Goal: Transaction & Acquisition: Purchase product/service

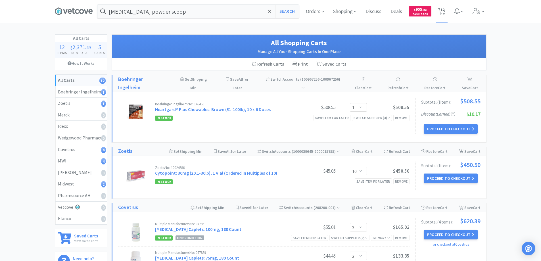
select select "1"
select select "10"
select select "3"
select select "6"
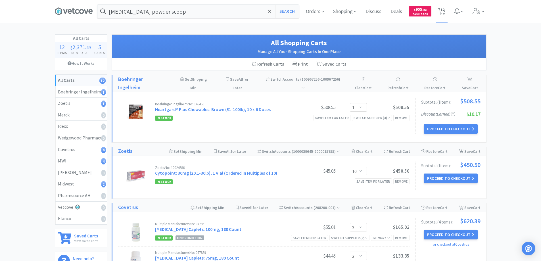
select select "1"
select select "10"
select select "1"
select select "3"
select select "8"
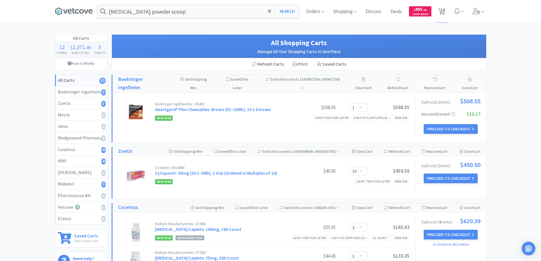
select select "2"
select select "1"
click at [267, 12] on span at bounding box center [269, 11] width 7 height 12
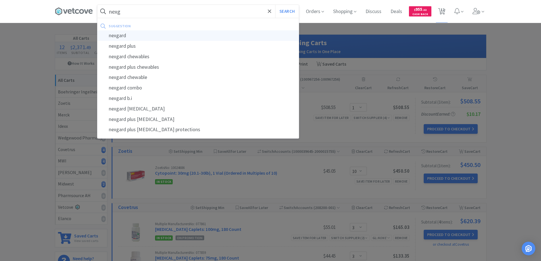
click at [121, 35] on div "nexgard" at bounding box center [197, 35] width 201 height 11
type input "nexgard"
select select "3"
select select "6"
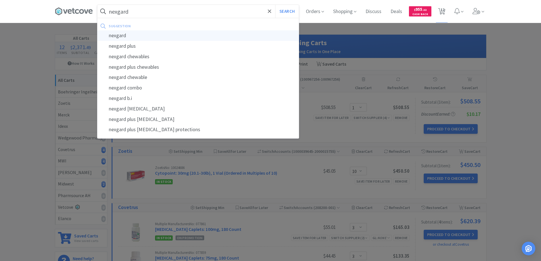
select select "1"
select select "10"
select select "1"
select select "3"
select select "8"
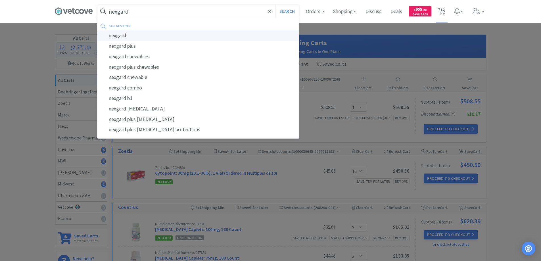
select select "2"
select select "1"
select select "10"
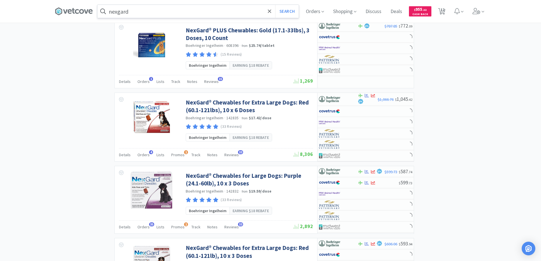
scroll to position [681, 0]
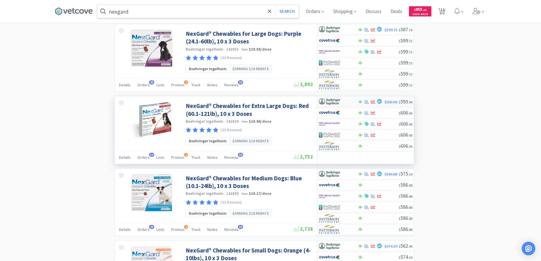
click at [344, 101] on div at bounding box center [334, 102] width 31 height 10
select select "1"
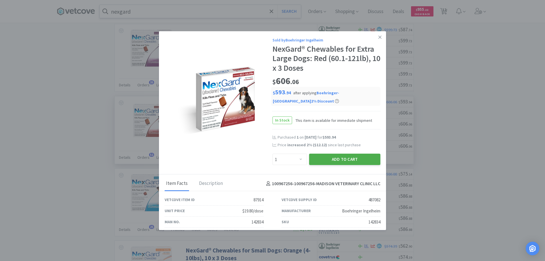
click at [331, 159] on button "Add to Cart" at bounding box center [344, 159] width 71 height 11
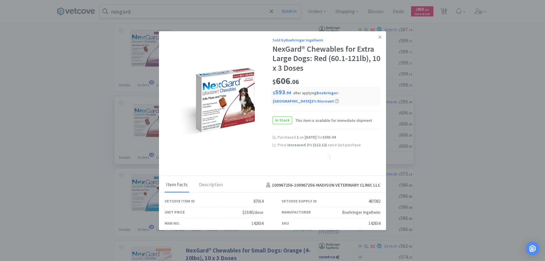
select select "1"
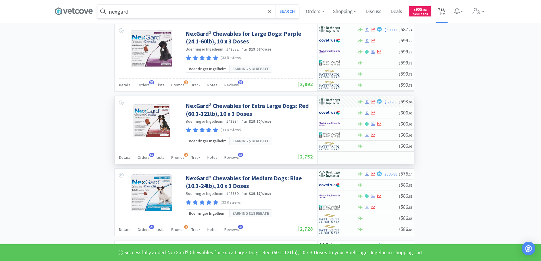
click at [444, 11] on span "13" at bounding box center [442, 9] width 4 height 23
select select "1"
select select "10"
select select "3"
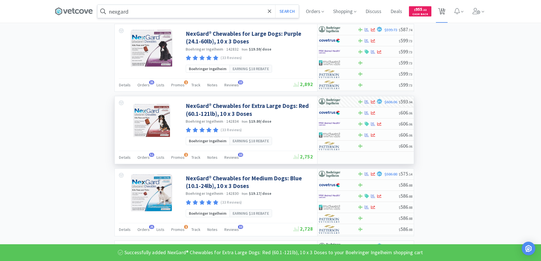
select select "3"
select select "6"
select select "1"
select select "10"
select select "1"
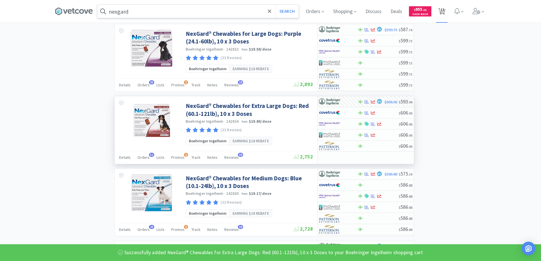
select select "3"
select select "8"
select select "2"
select select "1"
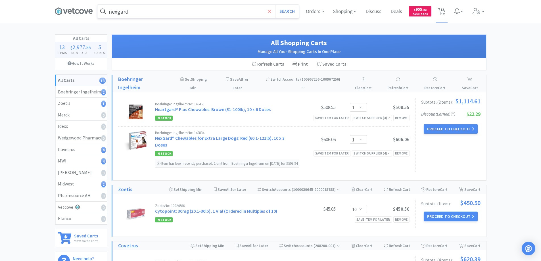
click at [270, 10] on icon at bounding box center [269, 10] width 3 height 3
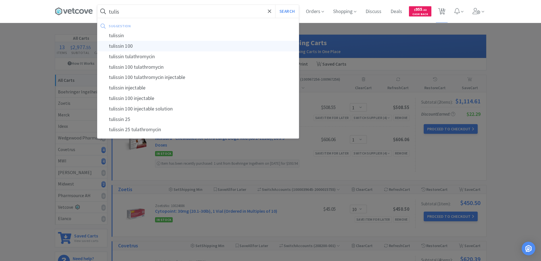
click at [121, 47] on div "tulissin 100" at bounding box center [197, 46] width 201 height 11
type input "tulissin 100"
select select "3"
select select "6"
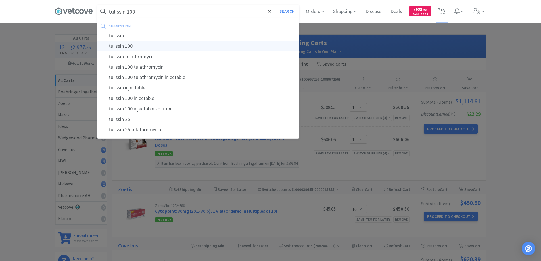
select select "1"
select select "10"
select select "1"
select select "3"
select select "8"
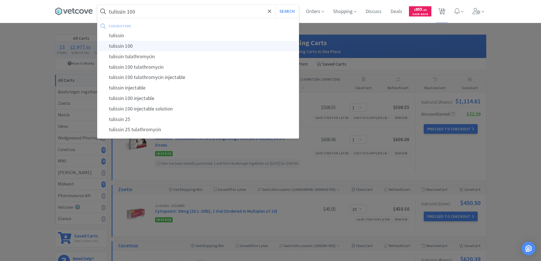
select select "2"
select select "1"
select select "10"
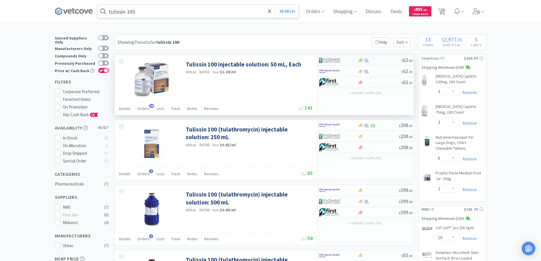
click at [348, 59] on div at bounding box center [334, 60] width 31 height 10
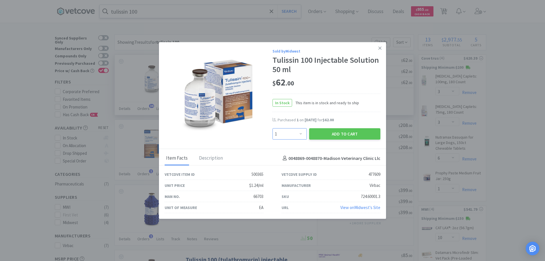
click at [301, 133] on select "Enter Quantity 1 2 3 4 5 6 7 8 9 10 11 12 13 14 15 16 17 18 19 20 Enter Quantity" at bounding box center [289, 133] width 34 height 11
select select "2"
click at [272, 128] on select "Enter Quantity 1 2 3 4 5 6 7 8 9 10 11 12 13 14 15 16 17 18 19 20 Enter Quantity" at bounding box center [289, 133] width 34 height 11
click at [335, 132] on button "Add to Cart" at bounding box center [344, 133] width 71 height 11
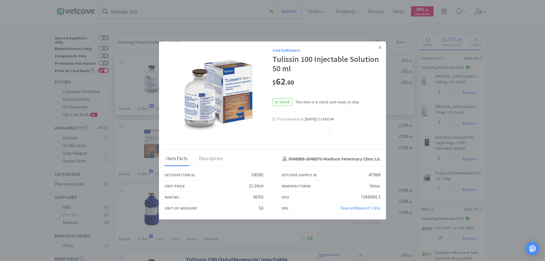
select select "2"
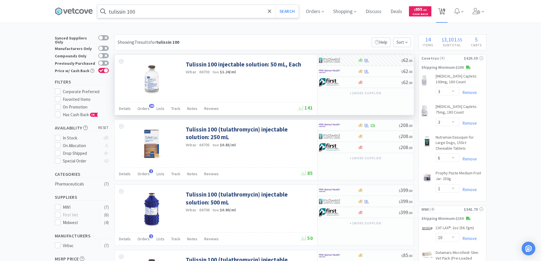
click at [444, 11] on span "14" at bounding box center [442, 9] width 4 height 23
select select "1"
select select "10"
select select "3"
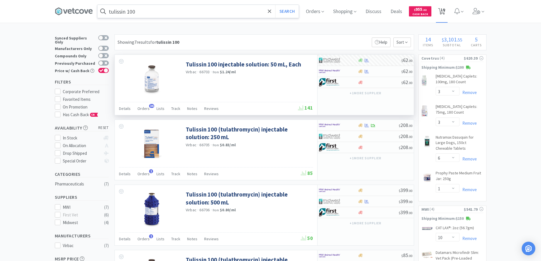
select select "3"
select select "6"
select select "1"
select select "10"
select select "1"
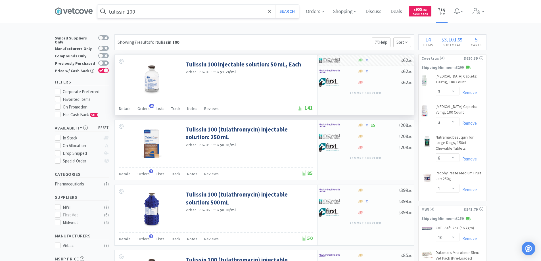
select select "3"
select select "8"
select select "2"
select select "1"
select select "2"
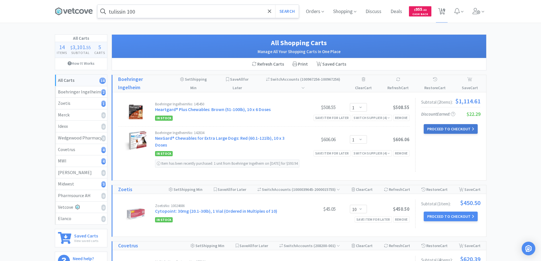
click at [439, 128] on button "Proceed to Checkout" at bounding box center [450, 129] width 54 height 10
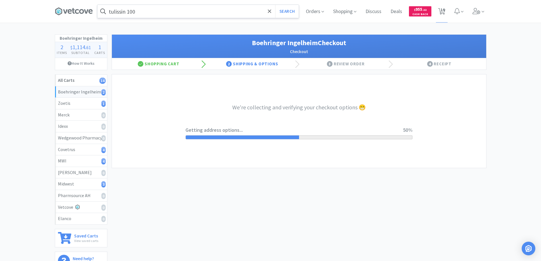
select select "invoice"
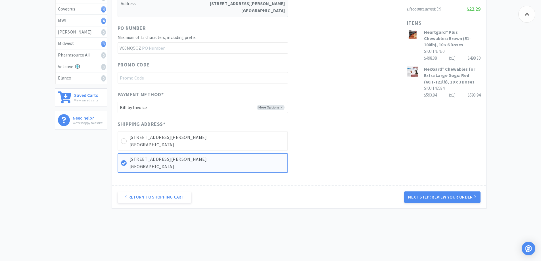
scroll to position [146, 0]
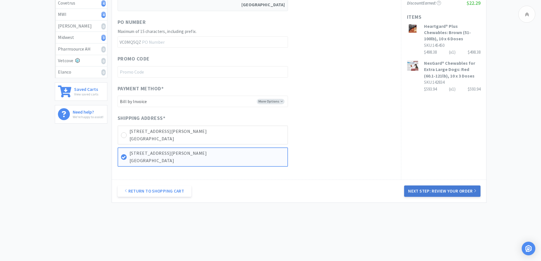
click at [422, 191] on button "Next Step: Review Your Order" at bounding box center [442, 190] width 76 height 11
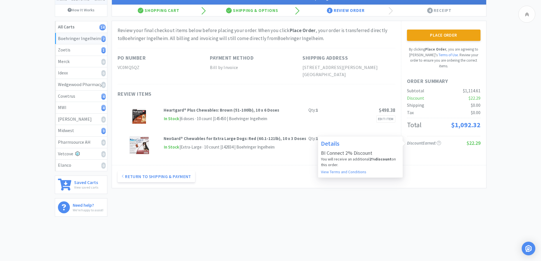
scroll to position [62, 0]
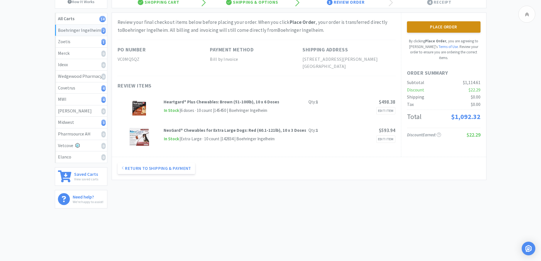
click at [436, 26] on button "Place Order" at bounding box center [444, 26] width 74 height 11
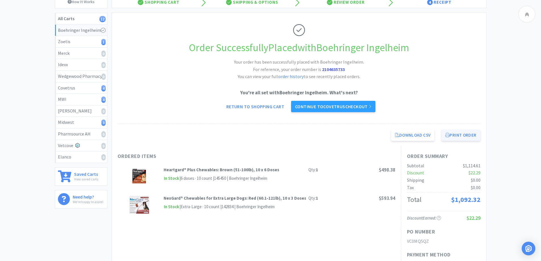
click at [458, 135] on button "Print Order" at bounding box center [460, 134] width 39 height 11
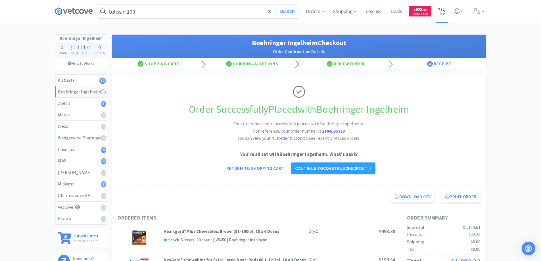
click at [443, 10] on span "12" at bounding box center [442, 9] width 4 height 23
select select "10"
select select "3"
select select "6"
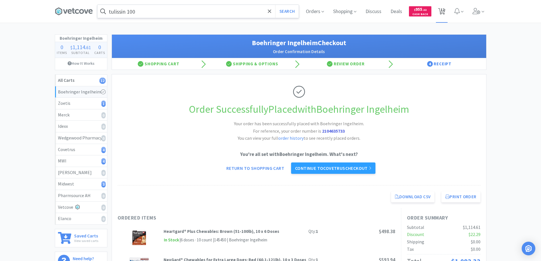
select select "1"
select select "10"
select select "1"
select select "3"
select select "8"
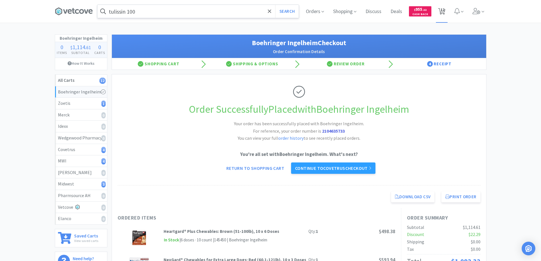
select select "2"
select select "1"
select select "2"
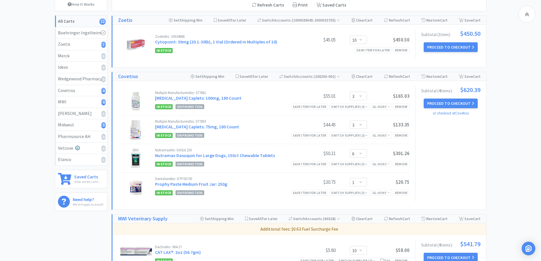
scroll to position [26, 0]
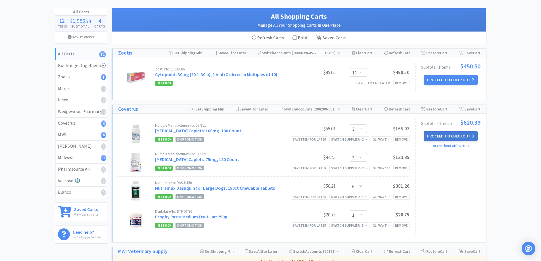
click at [434, 136] on button "Proceed to Checkout" at bounding box center [450, 136] width 54 height 10
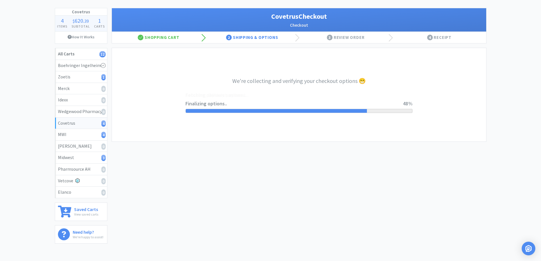
select select "ACCOUNT"
select select "cvt-standard-net"
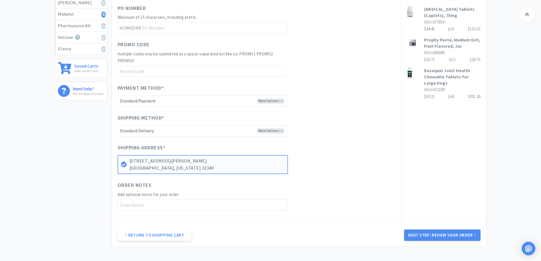
scroll to position [170, 0]
click at [437, 234] on button "Next Step: Review Your Order" at bounding box center [442, 234] width 76 height 11
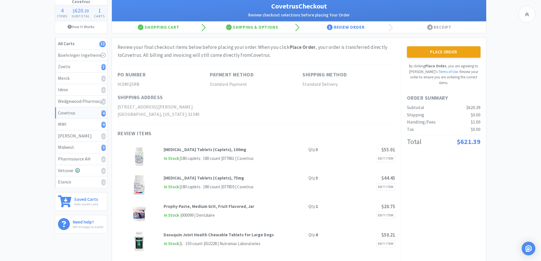
scroll to position [0, 0]
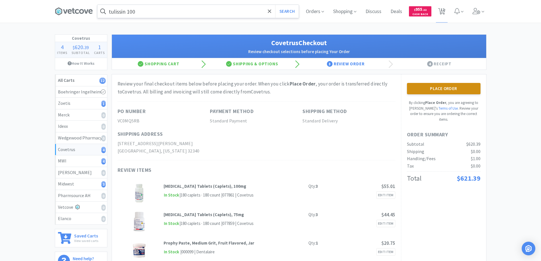
click at [439, 89] on button "Place Order" at bounding box center [444, 88] width 74 height 11
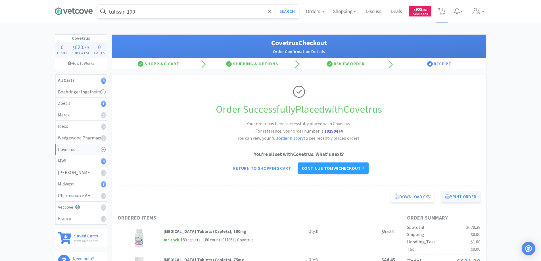
click at [457, 196] on button "Print Order" at bounding box center [460, 196] width 39 height 11
click at [441, 12] on span "8" at bounding box center [442, 9] width 2 height 23
select select "10"
select select "1"
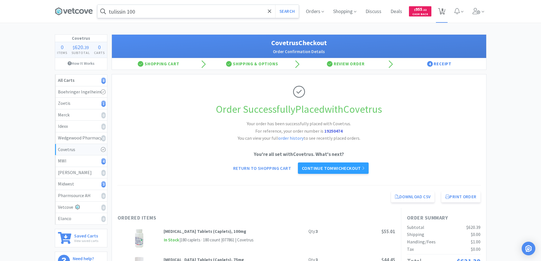
select select "3"
select select "8"
select select "2"
select select "1"
select select "2"
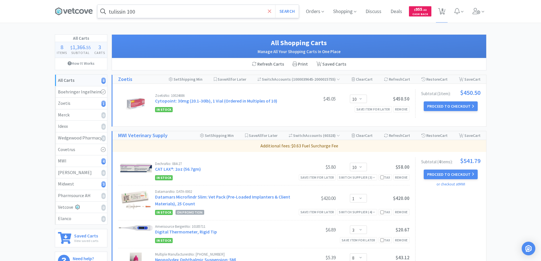
click at [268, 11] on icon at bounding box center [270, 12] width 4 height 6
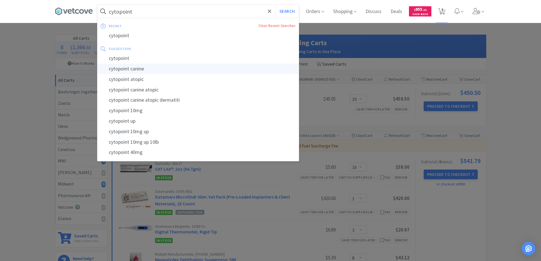
click at [125, 71] on div "cytopoint canine" at bounding box center [197, 69] width 201 height 11
type input "cytopoint canine"
select select "10"
select select "1"
select select "3"
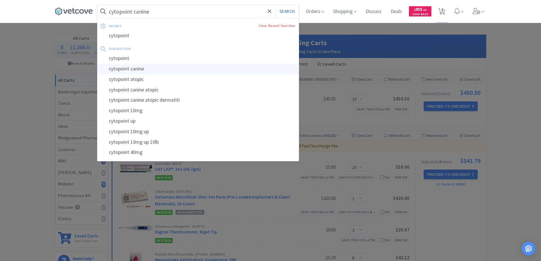
select select "8"
select select "2"
select select "1"
select select "2"
select select "10"
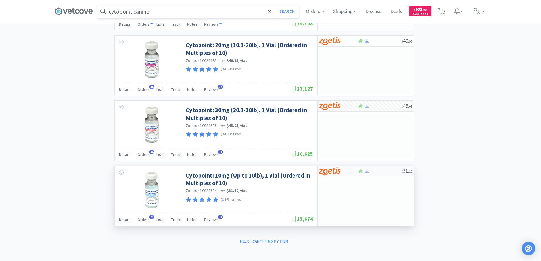
scroll to position [403, 0]
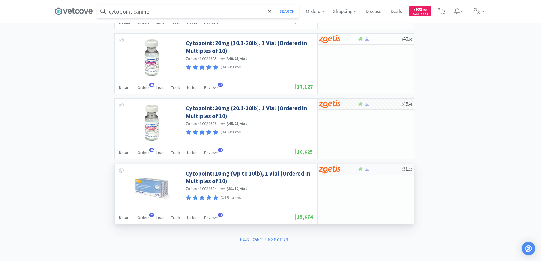
click at [349, 169] on div at bounding box center [334, 169] width 31 height 10
select select "10"
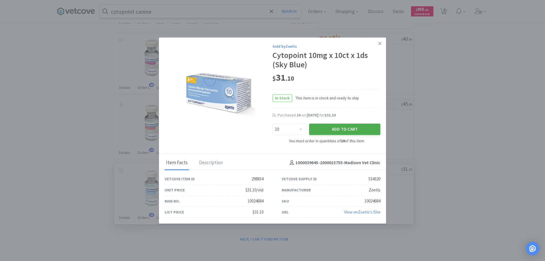
click at [333, 128] on button "Add to Cart" at bounding box center [344, 129] width 71 height 11
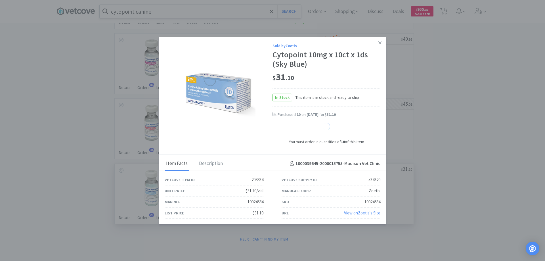
select select "10"
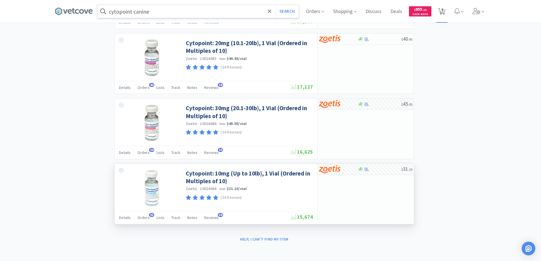
click at [443, 9] on span "9" at bounding box center [442, 9] width 2 height 23
select select "10"
select select "1"
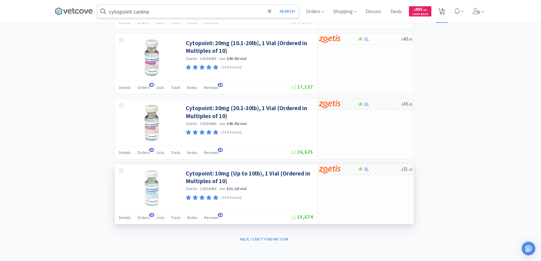
select select "3"
select select "8"
select select "2"
select select "1"
select select "2"
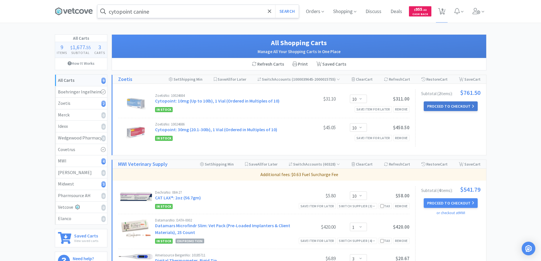
click at [445, 105] on button "Proceed to Checkout" at bounding box center [450, 106] width 54 height 10
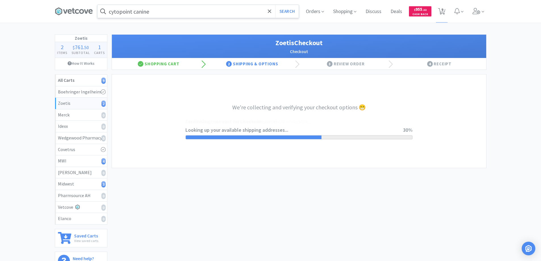
select select "invoice"
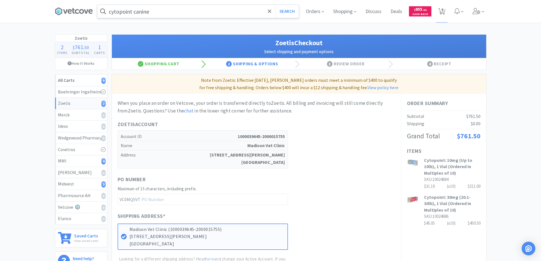
scroll to position [114, 0]
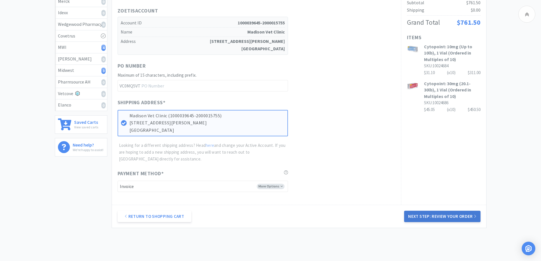
click at [427, 215] on button "Next Step: Review Your Order" at bounding box center [442, 216] width 76 height 11
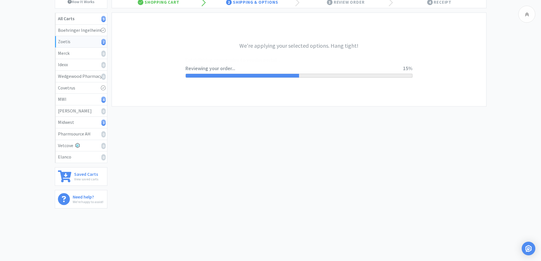
scroll to position [0, 0]
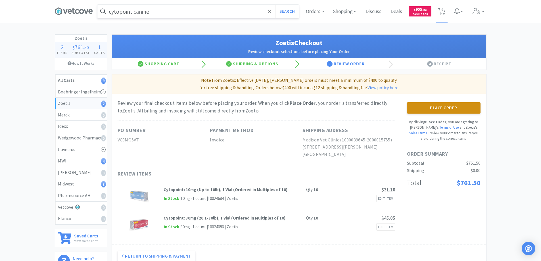
click at [431, 109] on button "Place Order" at bounding box center [444, 107] width 74 height 11
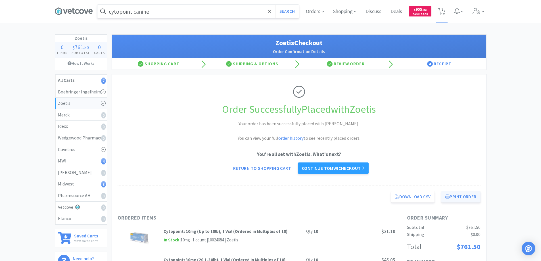
click at [459, 197] on button "Print Order" at bounding box center [460, 196] width 39 height 11
click at [441, 12] on span "7" at bounding box center [442, 9] width 2 height 23
select select "10"
select select "1"
select select "3"
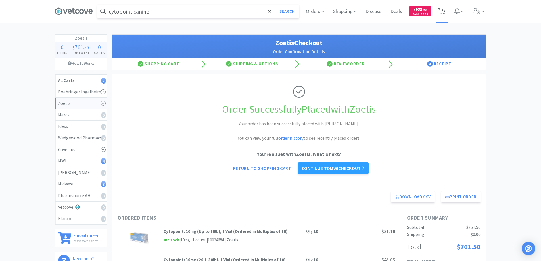
select select "8"
select select "2"
select select "1"
select select "2"
